Goal: Information Seeking & Learning: Learn about a topic

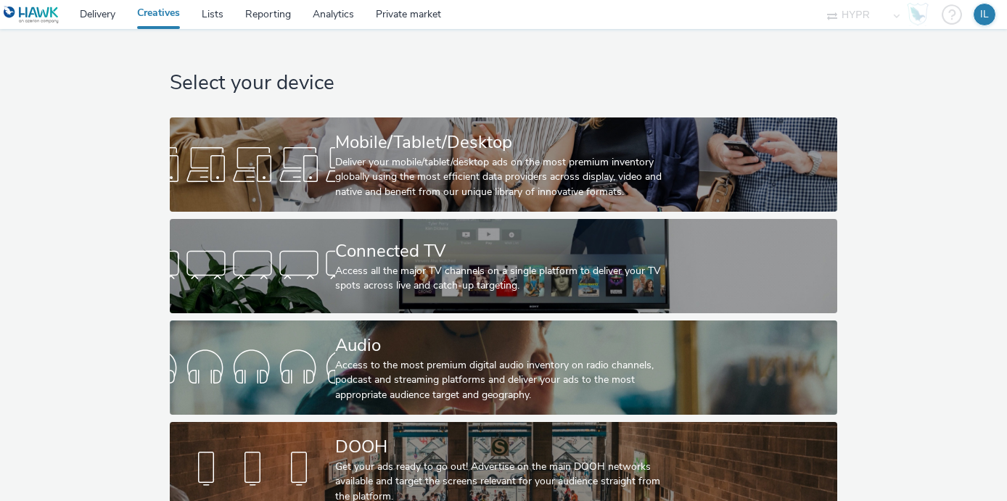
click at [174, 9] on link "Creatives" at bounding box center [158, 14] width 65 height 29
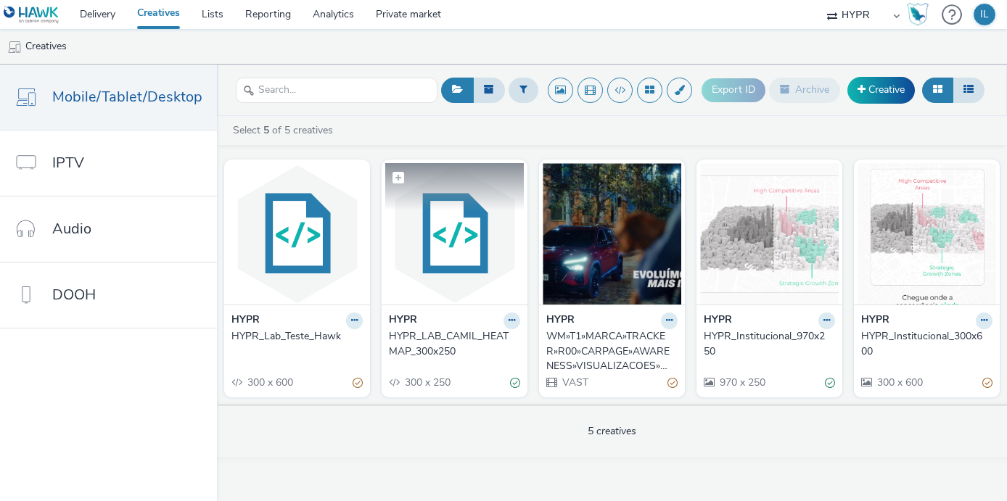
click at [474, 234] on img at bounding box center [454, 233] width 139 height 141
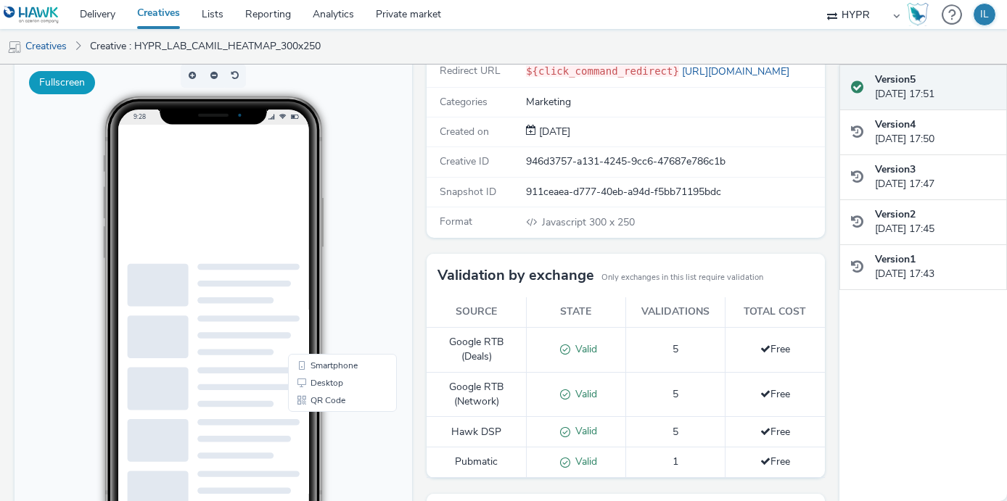
click at [65, 91] on button "Fullscreen" at bounding box center [62, 82] width 66 height 23
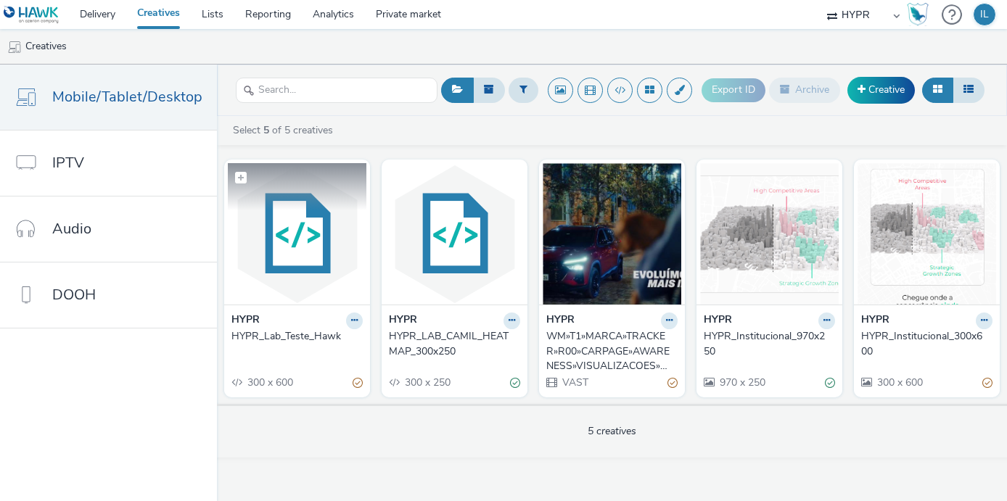
click at [270, 221] on img at bounding box center [297, 233] width 139 height 141
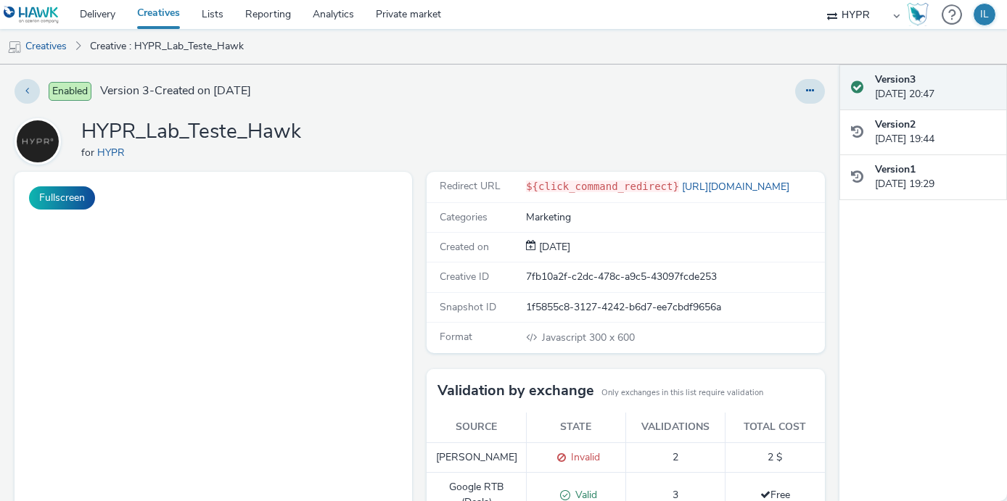
scroll to position [97, 0]
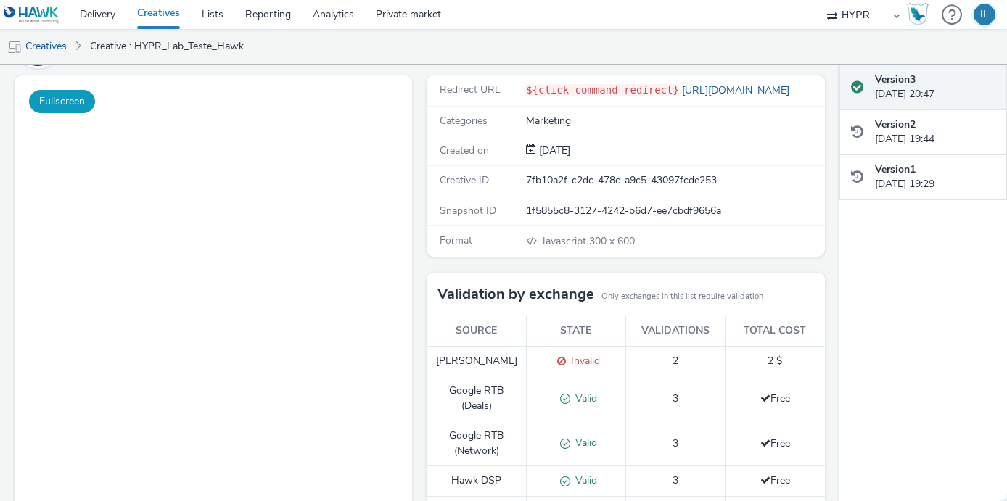
click at [65, 98] on button "Fullscreen" at bounding box center [62, 101] width 66 height 23
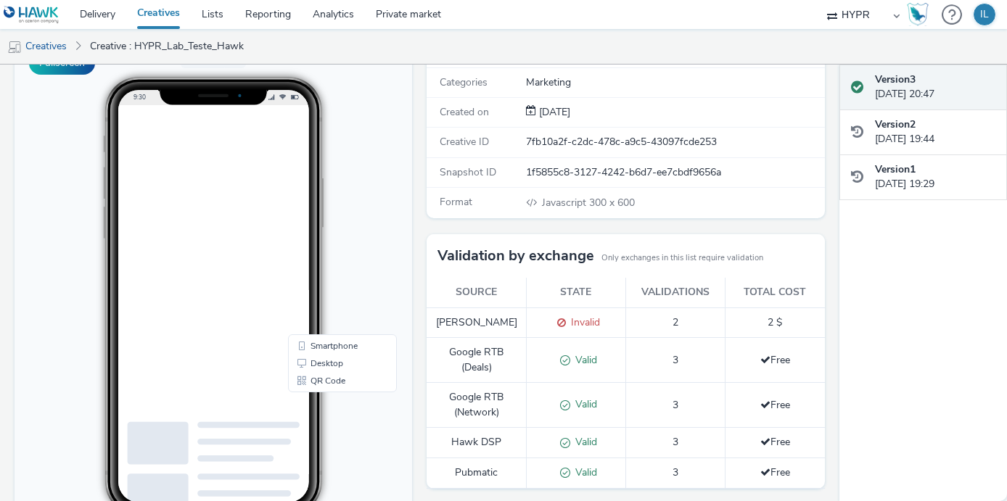
scroll to position [0, 0]
